Goal: Register for event/course

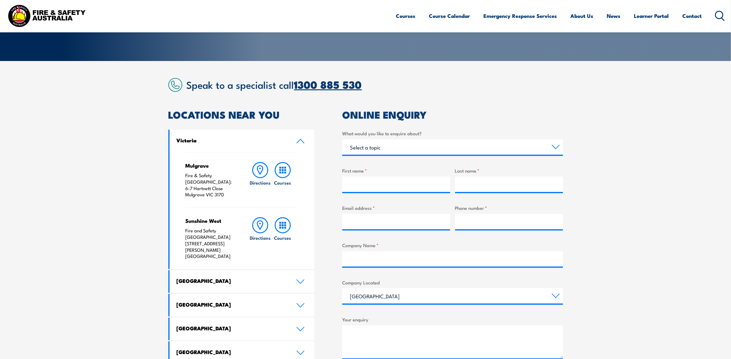
scroll to position [116, 0]
drag, startPoint x: 364, startPoint y: 82, endPoint x: 296, endPoint y: 87, distance: 68.7
click at [296, 87] on h2 "Speak to a specialist call 1300 885 530" at bounding box center [375, 84] width 376 height 11
copy link "1300 885 530"
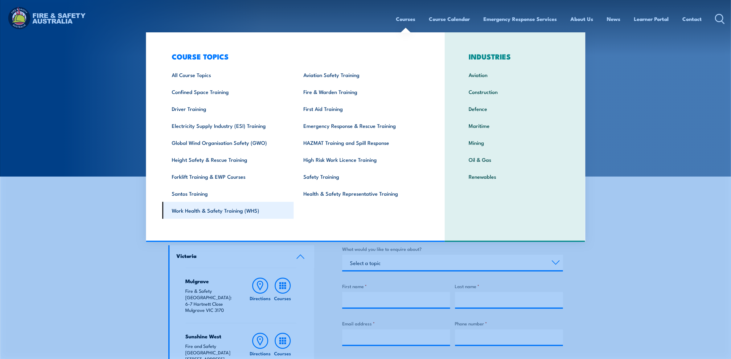
click at [227, 209] on link "Work Health & Safety Training (WHS)" at bounding box center [228, 210] width 132 height 17
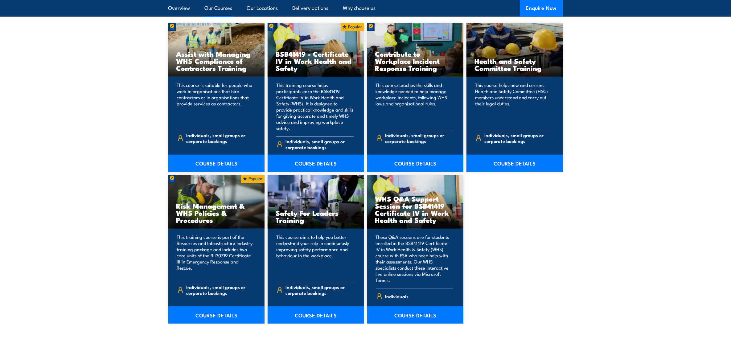
scroll to position [501, 0]
click at [305, 155] on link "COURSE DETAILS" at bounding box center [316, 163] width 97 height 17
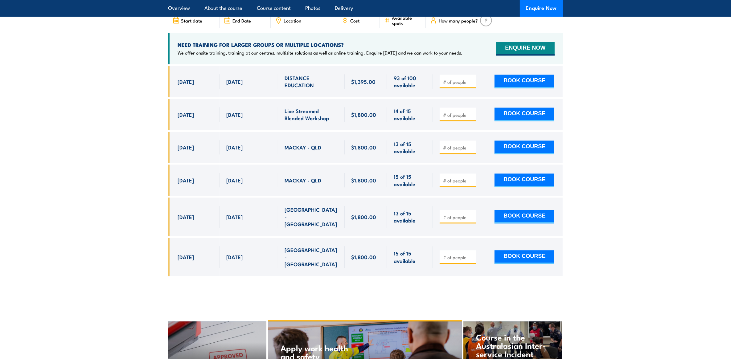
scroll to position [2004, 0]
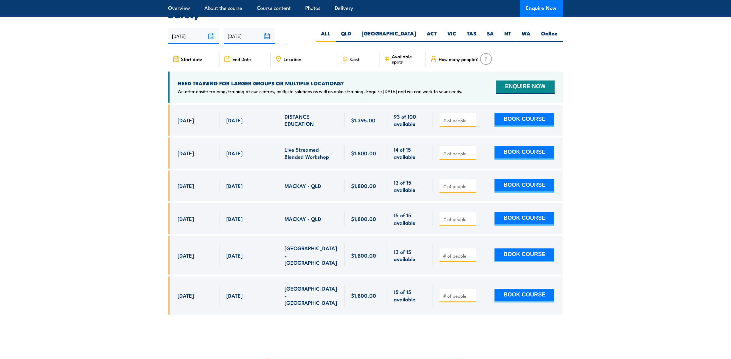
drag, startPoint x: 175, startPoint y: 140, endPoint x: 420, endPoint y: 143, distance: 244.5
click at [420, 143] on div "13 Oct, 2025 - 17 Oct, 2025" at bounding box center [365, 153] width 395 height 31
click at [103, 145] on section "UPCOMING SCHEDULE FOR - "BSB41419 - Certificate IV in Work Health and Safety" 2…" at bounding box center [365, 162] width 731 height 323
drag, startPoint x: 412, startPoint y: 140, endPoint x: 400, endPoint y: 138, distance: 11.8
click at [400, 146] on span "14 of 15 available" at bounding box center [410, 153] width 32 height 14
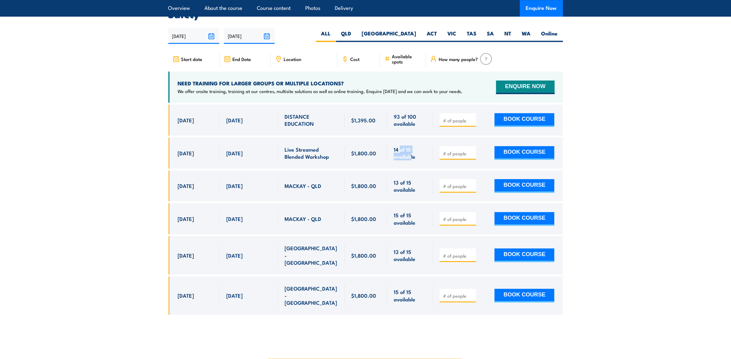
click at [396, 146] on span "14 of 15 available" at bounding box center [410, 153] width 32 height 14
drag, startPoint x: 394, startPoint y: 140, endPoint x: 415, endPoint y: 138, distance: 21.4
click at [415, 146] on span "14 of 15 available" at bounding box center [410, 153] width 32 height 14
click at [395, 146] on span "14 of 15 available" at bounding box center [410, 153] width 32 height 14
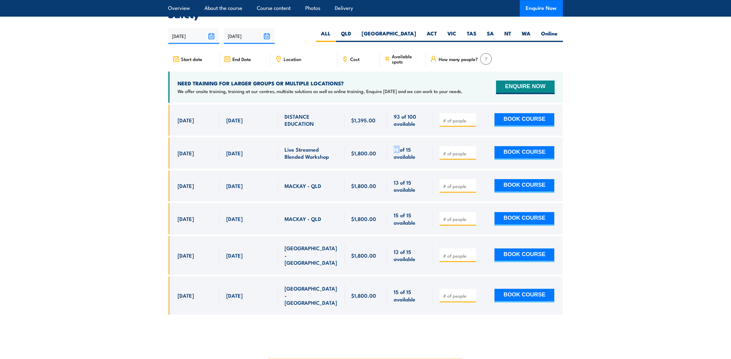
drag, startPoint x: 393, startPoint y: 138, endPoint x: 404, endPoint y: 137, distance: 11.1
click at [400, 138] on div "14 of 15 available" at bounding box center [410, 153] width 46 height 31
click at [411, 146] on span "14 of 15 available" at bounding box center [410, 153] width 32 height 14
drag, startPoint x: 414, startPoint y: 136, endPoint x: 393, endPoint y: 138, distance: 20.4
click at [393, 138] on div "14 of 15 available" at bounding box center [410, 153] width 46 height 31
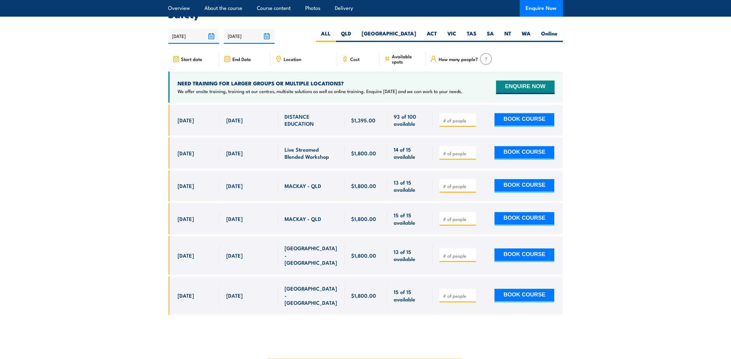
click at [626, 171] on section "UPCOMING SCHEDULE FOR - "BSB41419 - Certificate IV in Work Health and Safety" 2…" at bounding box center [365, 162] width 731 height 323
click at [103, 235] on section "UPCOMING SCHEDULE FOR - "BSB41419 - Certificate IV in Work Health and Safety" 2…" at bounding box center [365, 162] width 731 height 323
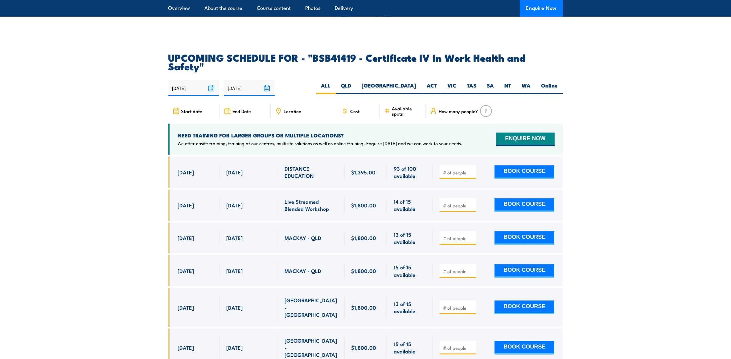
scroll to position [1966, 0]
